Goal: Transaction & Acquisition: Purchase product/service

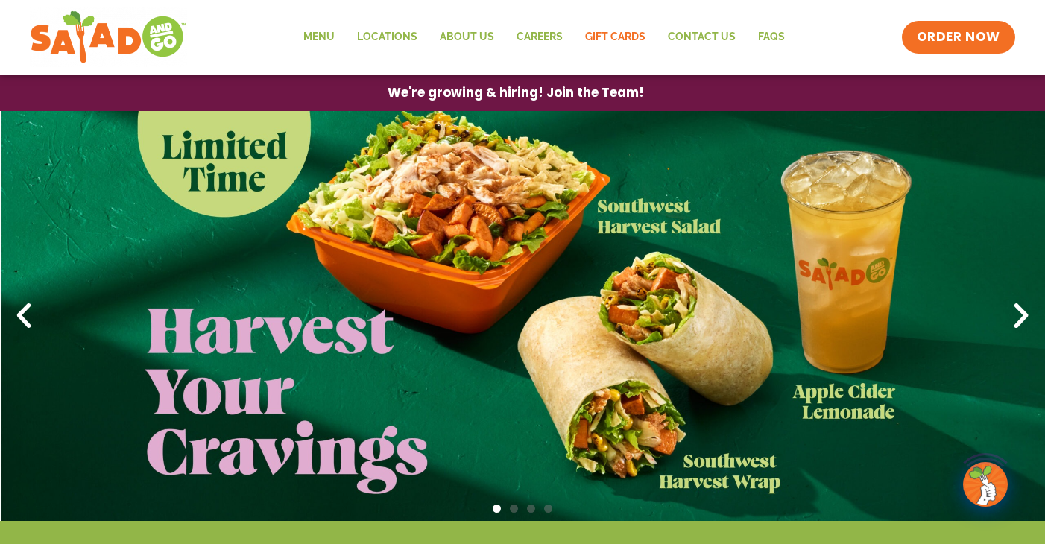
click at [616, 42] on link "GIFT CARDS" at bounding box center [615, 37] width 83 height 34
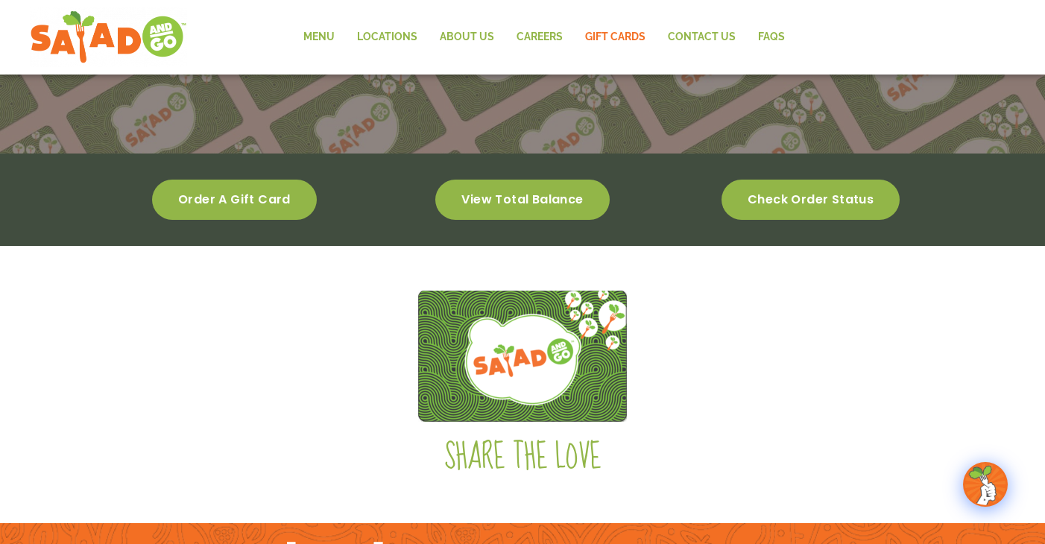
scroll to position [291, 0]
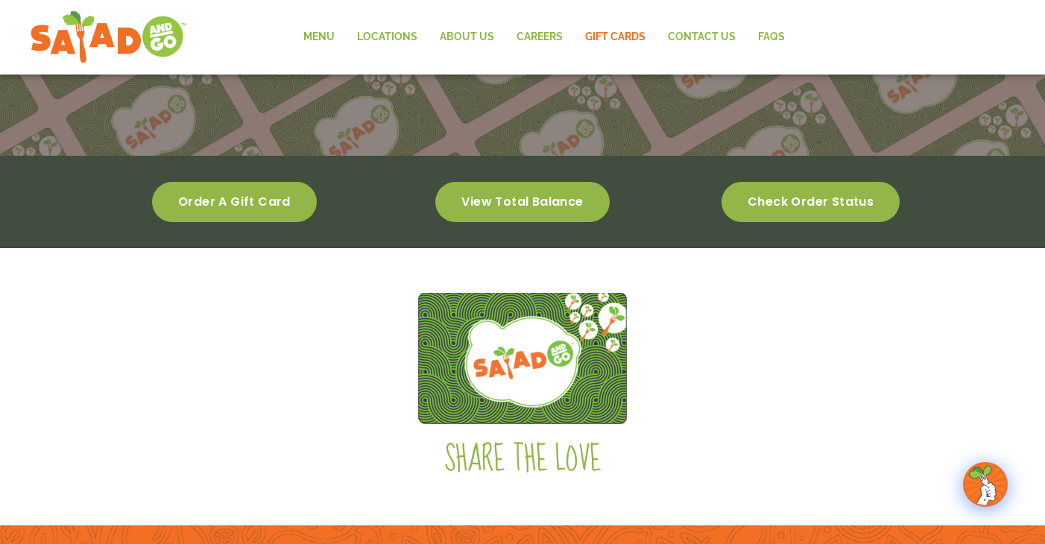
click at [523, 394] on img at bounding box center [522, 358] width 209 height 131
click at [245, 211] on link "Order a gift card" at bounding box center [234, 202] width 165 height 40
click at [790, 216] on link "Check order status" at bounding box center [811, 202] width 178 height 40
